Goal: Navigation & Orientation: Go to known website

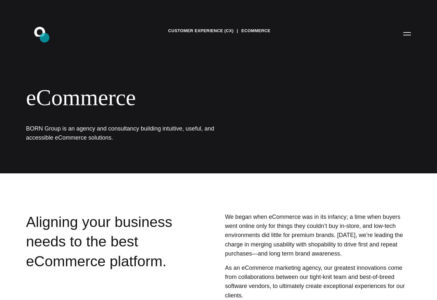
click at [45, 38] on icon ".st0{display:none;} .st1{display:inline;} .st2{font-family:'HelveticaNeue-Mediu…" at bounding box center [44, 33] width 42 height 17
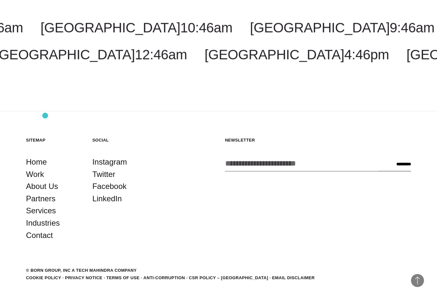
scroll to position [2044, 0]
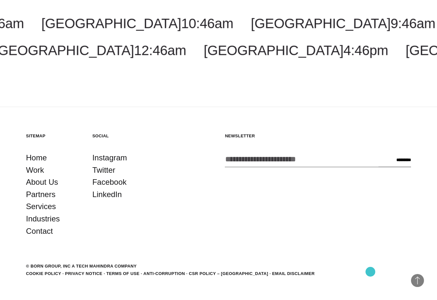
click at [315, 272] on link "Email Disclaimer" at bounding box center [294, 274] width 43 height 5
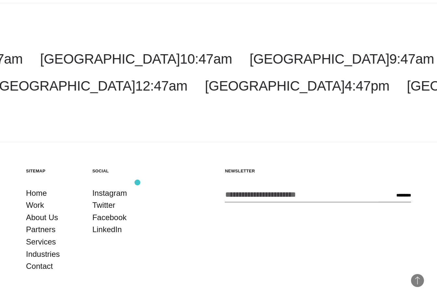
scroll to position [422, 0]
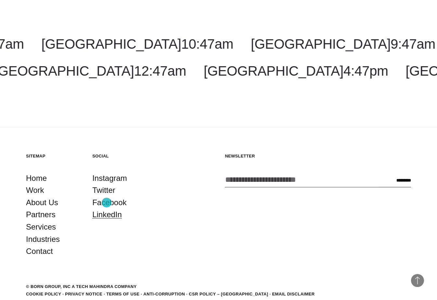
click at [107, 209] on link "LinkedIn" at bounding box center [107, 215] width 30 height 12
